Goal: Find specific page/section: Find specific page/section

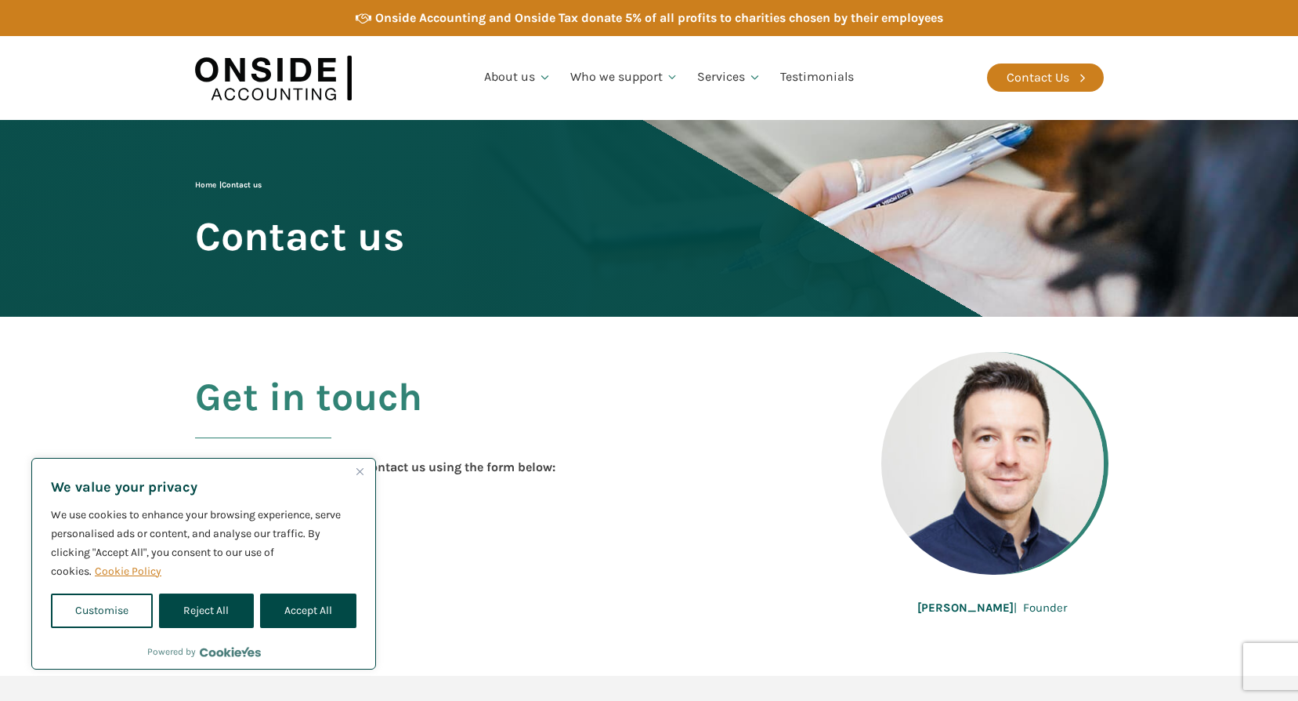
drag, startPoint x: 318, startPoint y: 608, endPoint x: 355, endPoint y: 585, distance: 43.3
click at [318, 608] on button "Accept All" at bounding box center [308, 610] width 96 height 34
checkbox input "true"
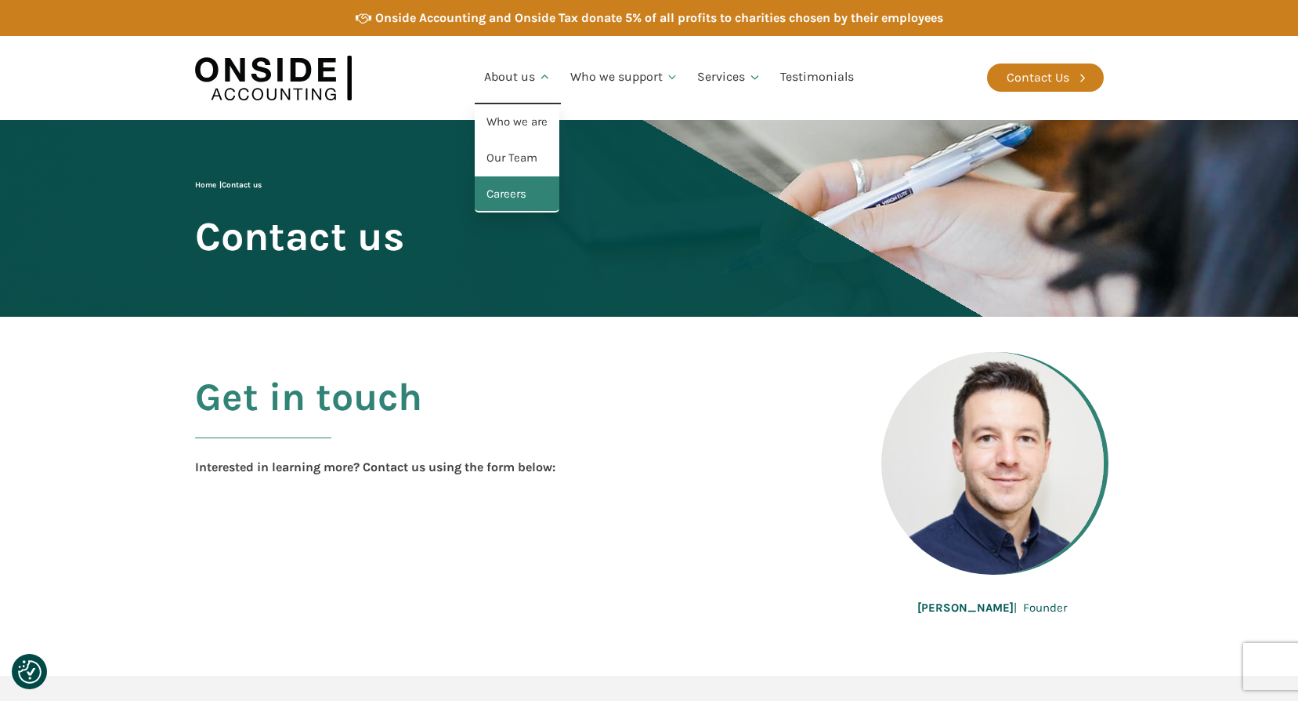
click at [514, 195] on link "Careers" at bounding box center [517, 194] width 85 height 36
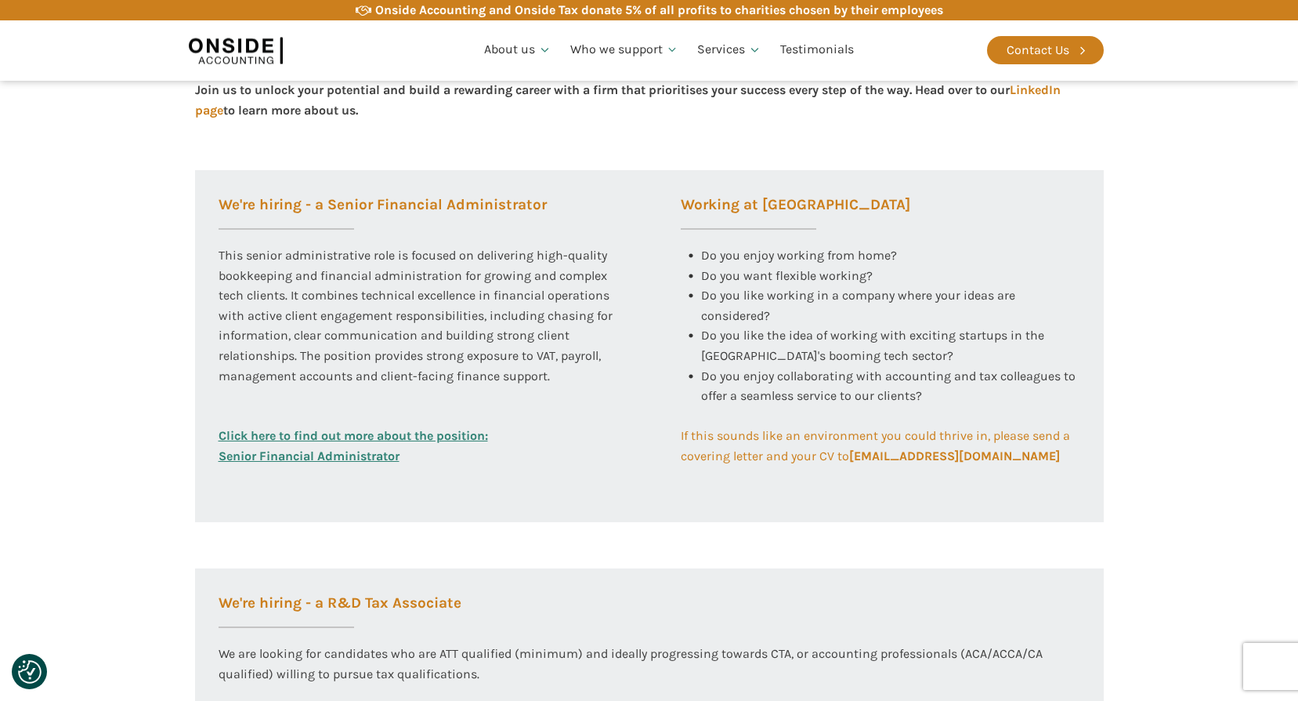
scroll to position [549, 0]
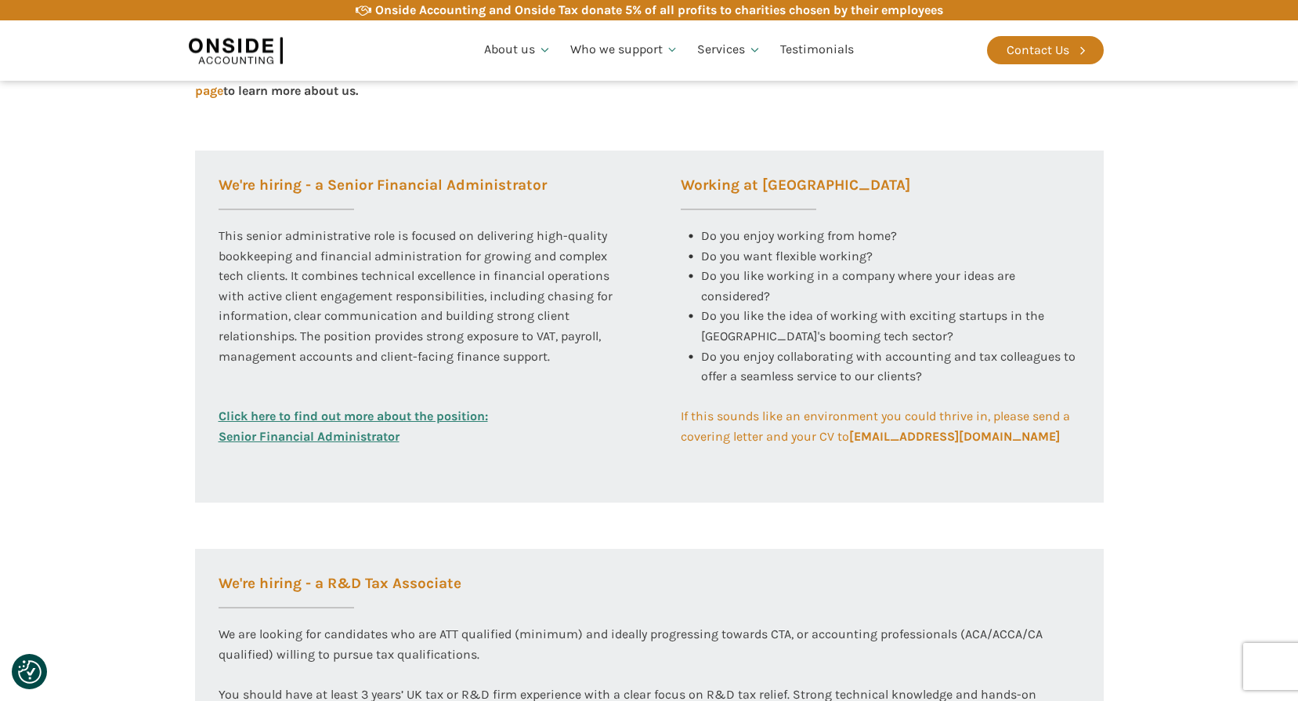
click at [335, 415] on link "Click here to find out more about the position: Senior Financial Administrator" at bounding box center [354, 426] width 270 height 40
